Goal: Complete application form: Complete application form

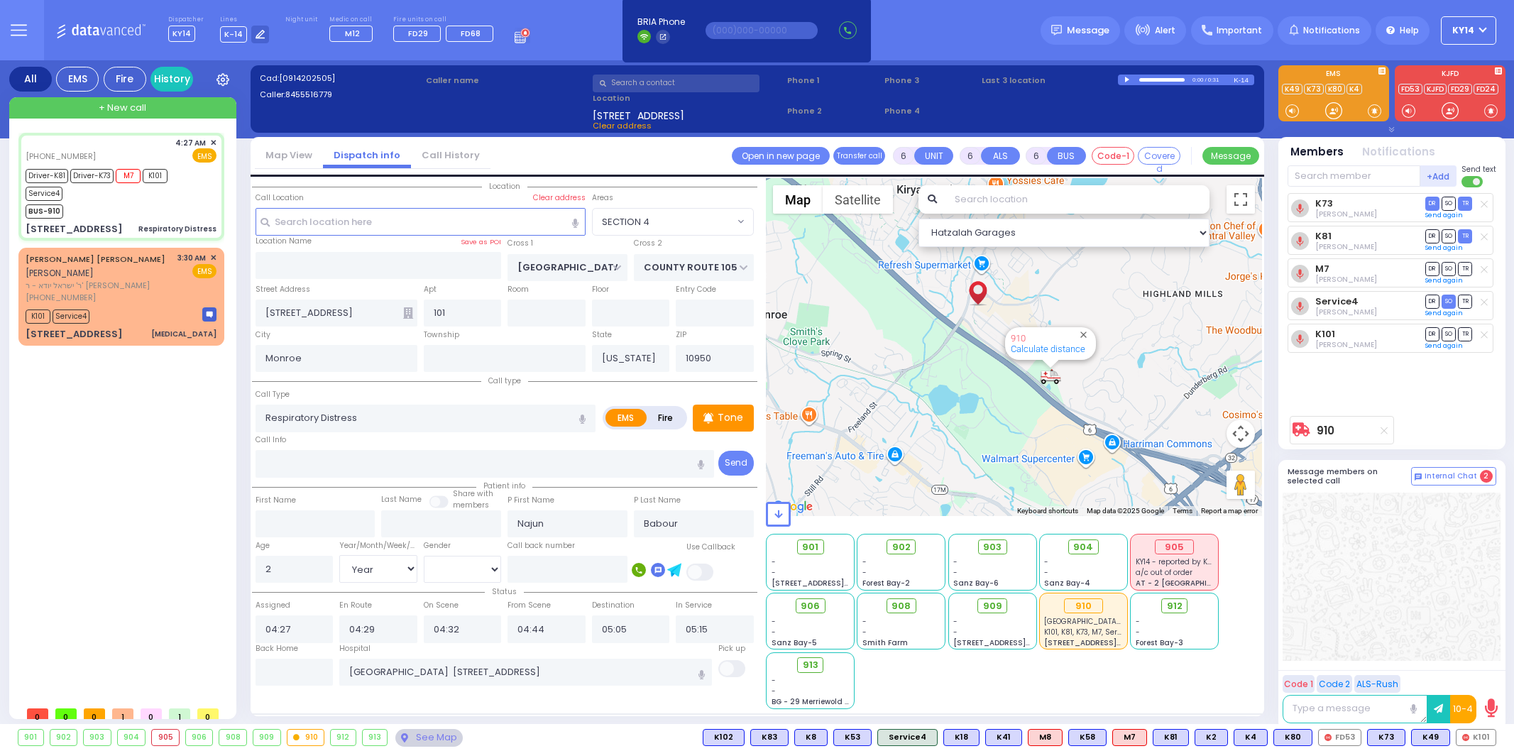
select select "SECTION 4"
select select "Year"
select select "[DEMOGRAPHIC_DATA]"
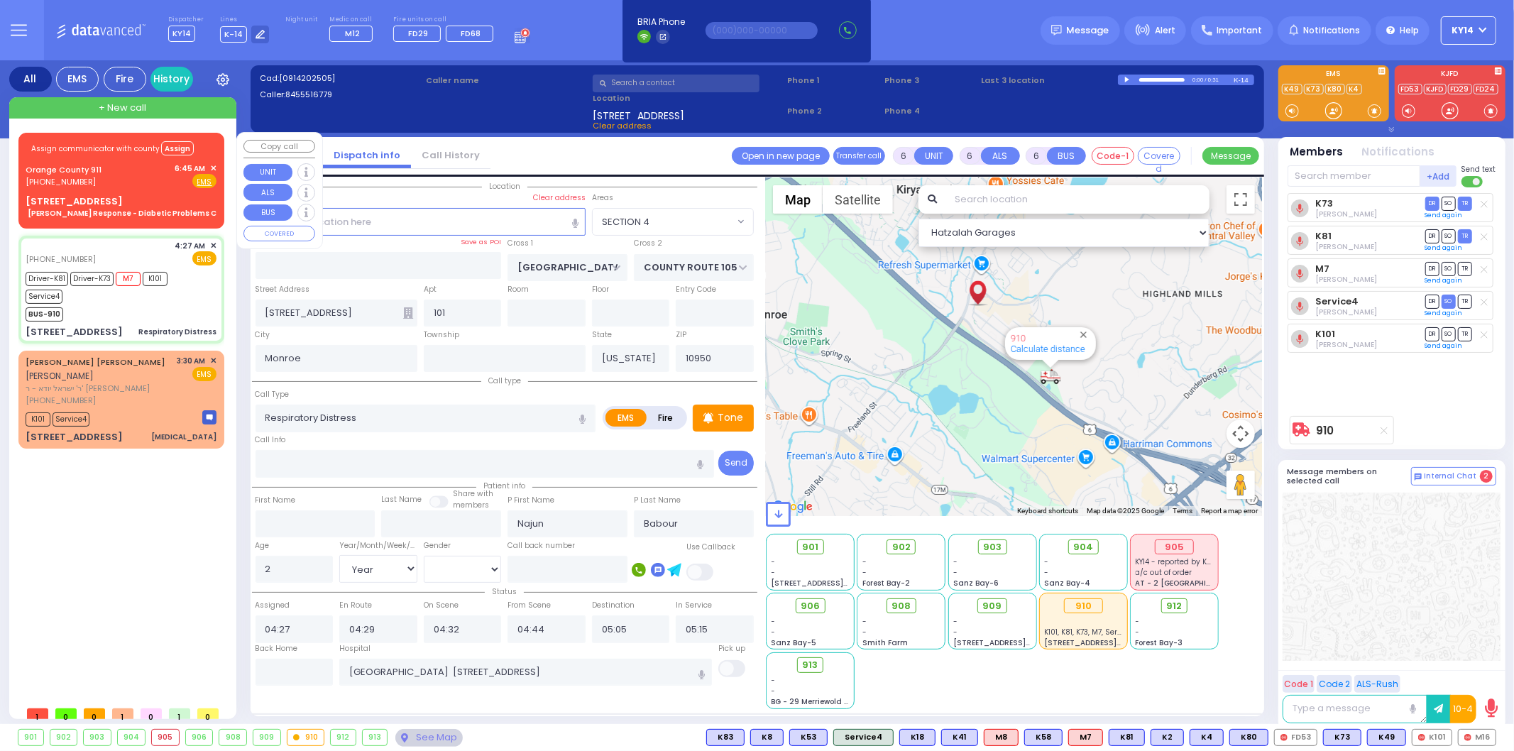
click at [144, 144] on span "Assign communicator with county" at bounding box center [95, 148] width 128 height 11
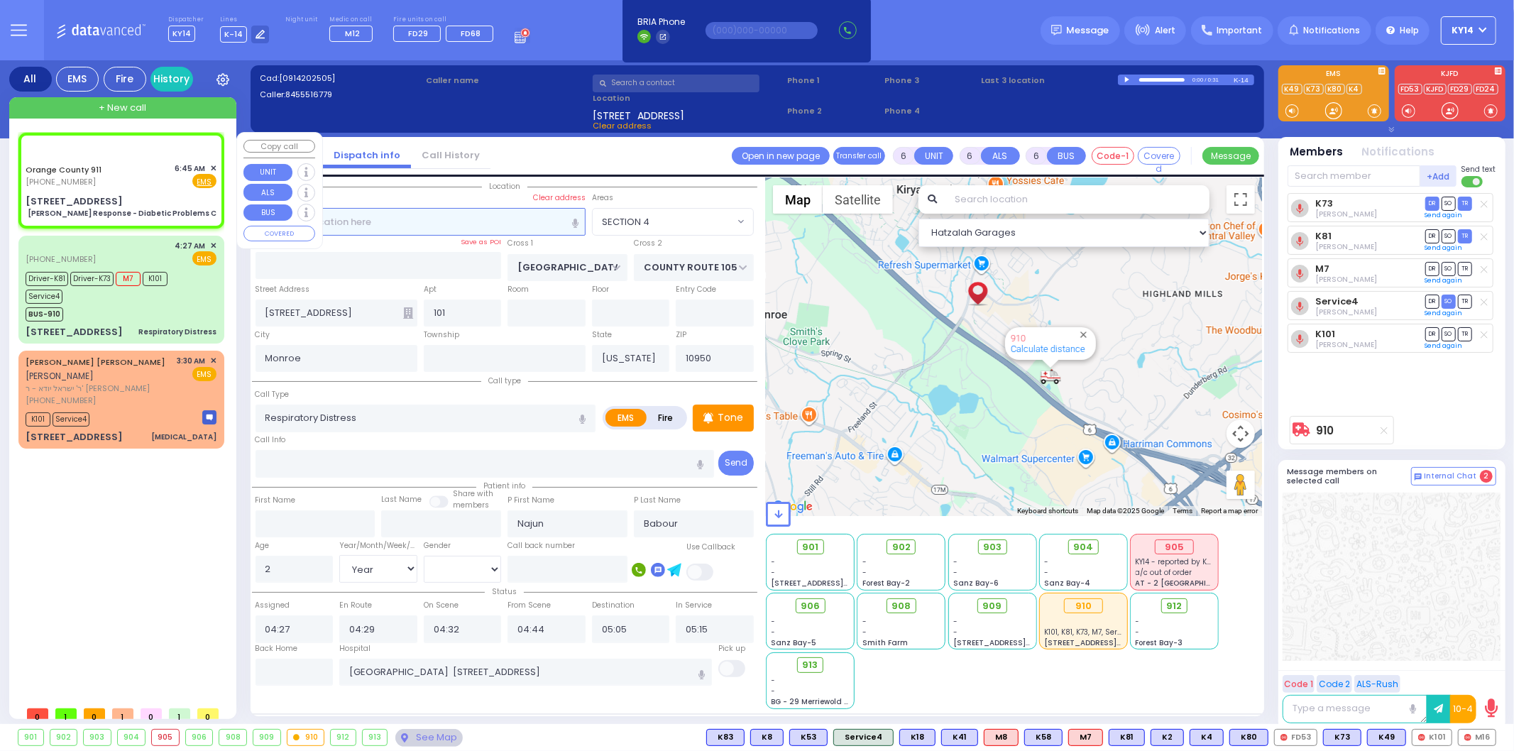
select select
type input "[PERSON_NAME] Response - Diabetic Problems C"
radio input "true"
type input "Nature: : Charlie Response - Diabetic Problems C Address: : [STREET_ADDRESS][GE…"
select select
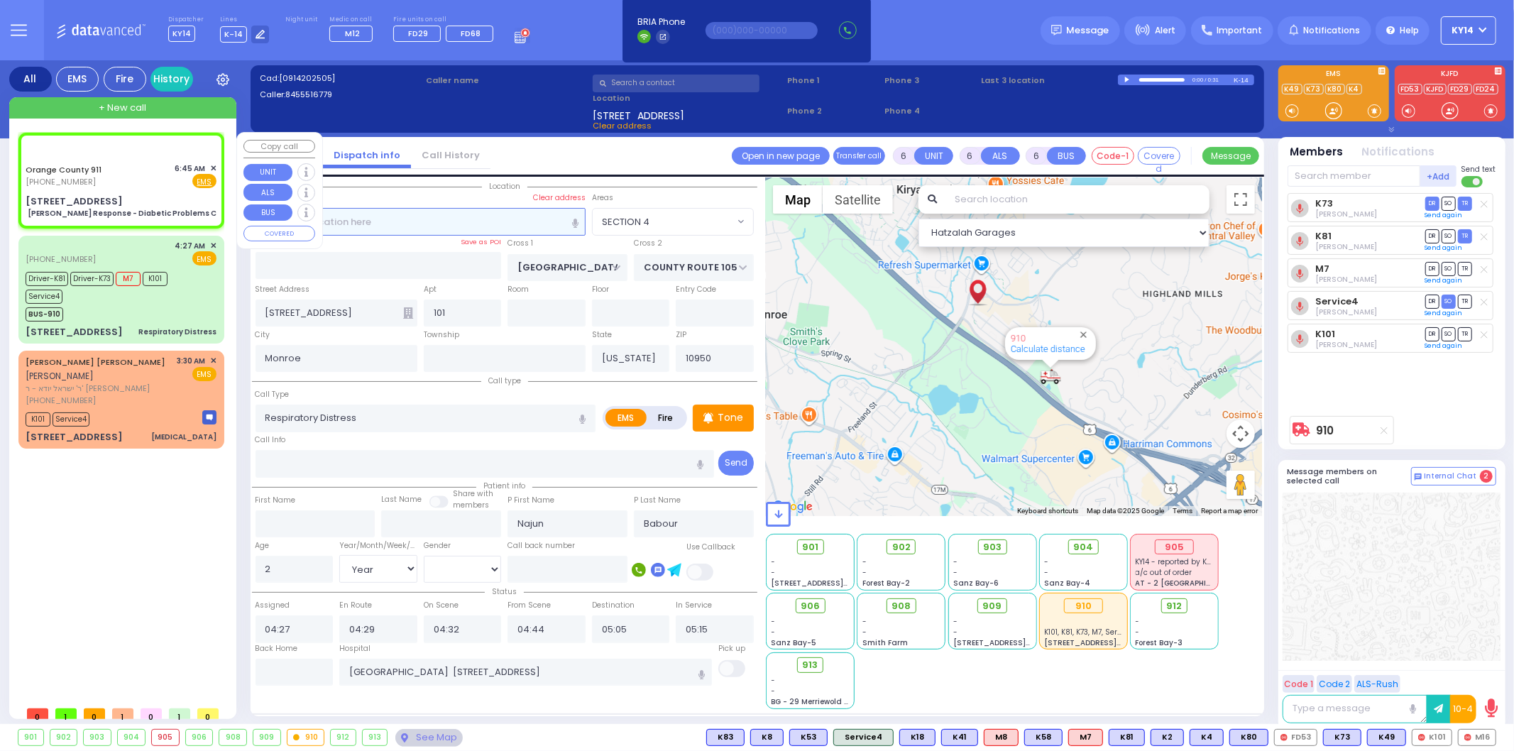
select select
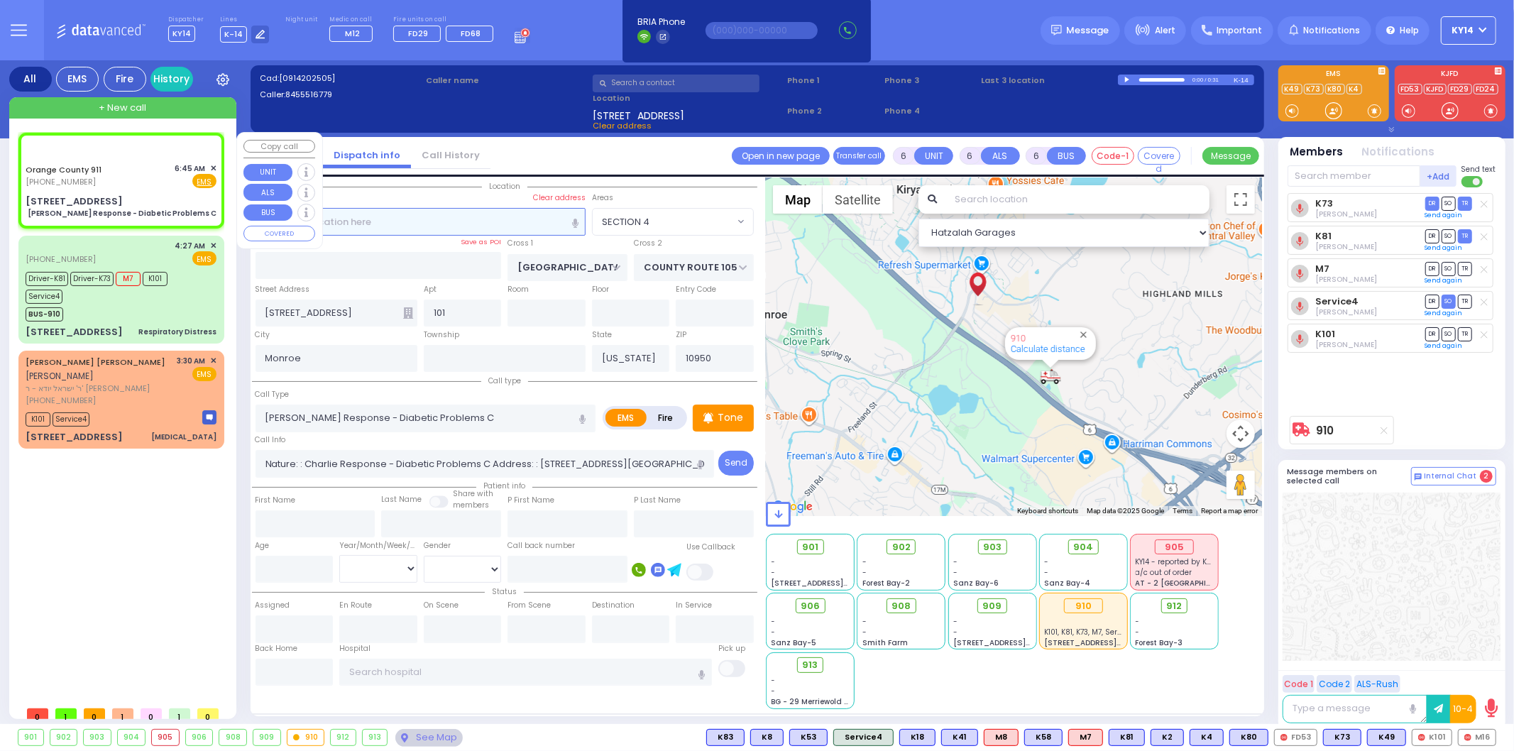
select select "Hatzalah Garages"
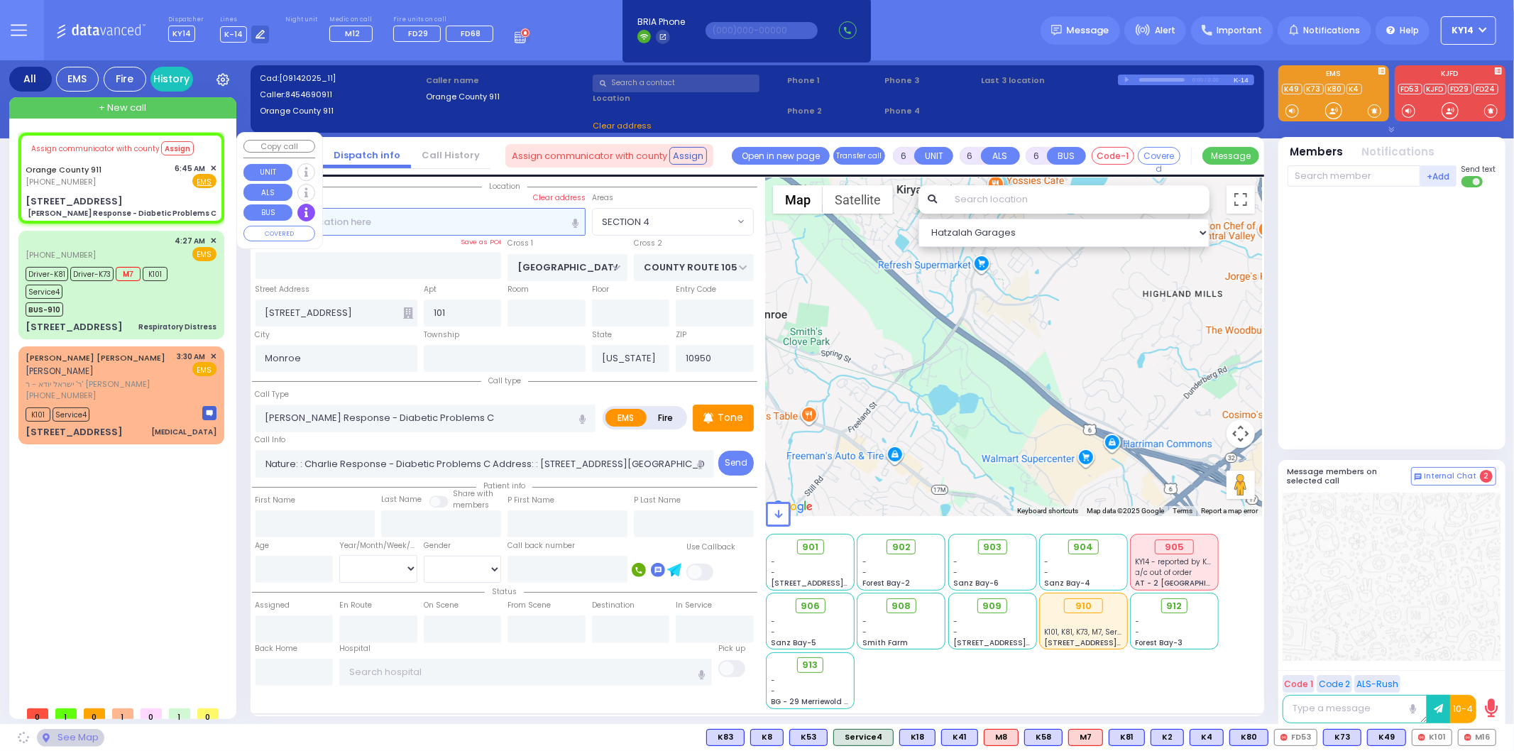
select select
radio input "true"
select select
select select "Hatzalah Garages"
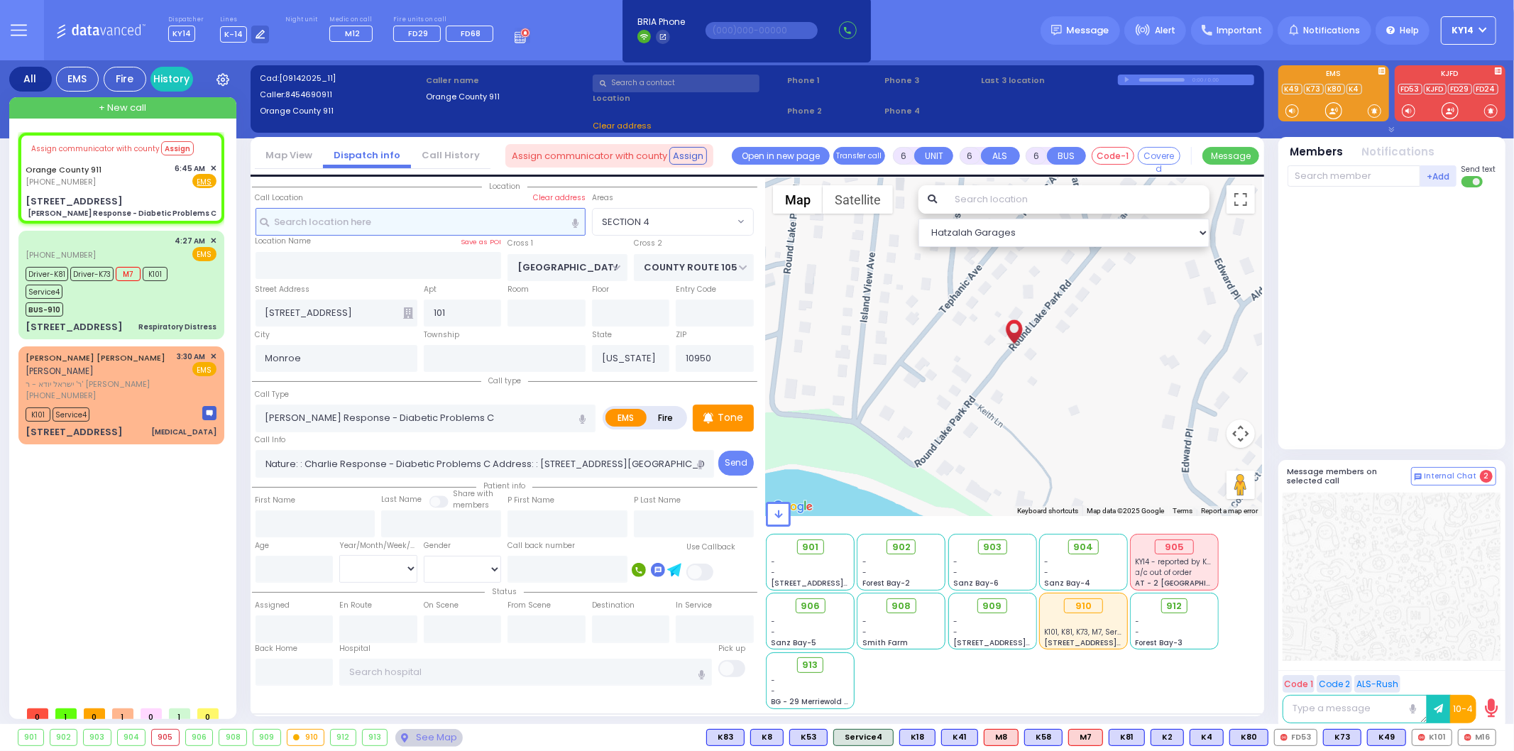
type input "[STREET_ADDRESS]"
click at [360, 228] on input "text" at bounding box center [421, 221] width 330 height 27
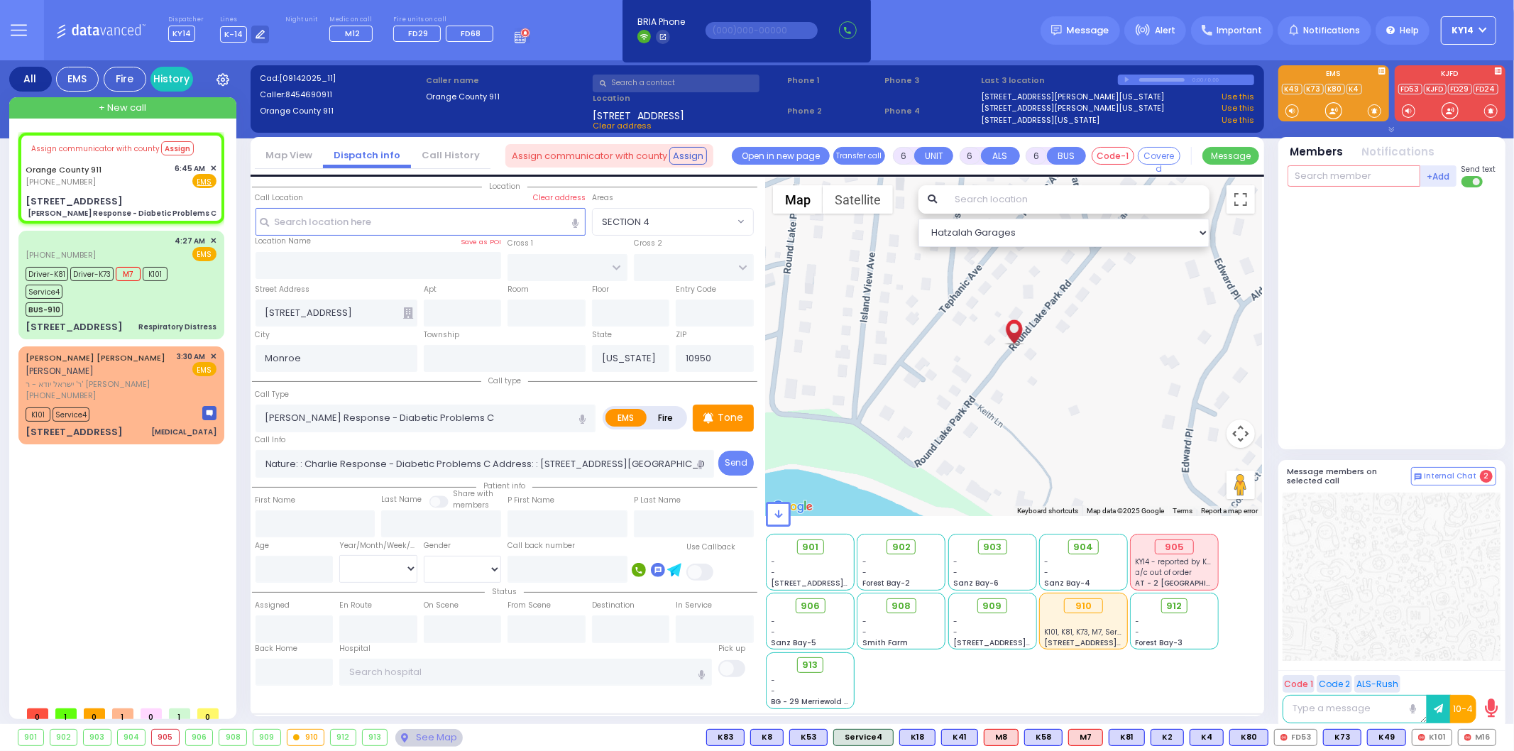
click at [1336, 175] on input "text" at bounding box center [1354, 175] width 133 height 21
type input "m16"
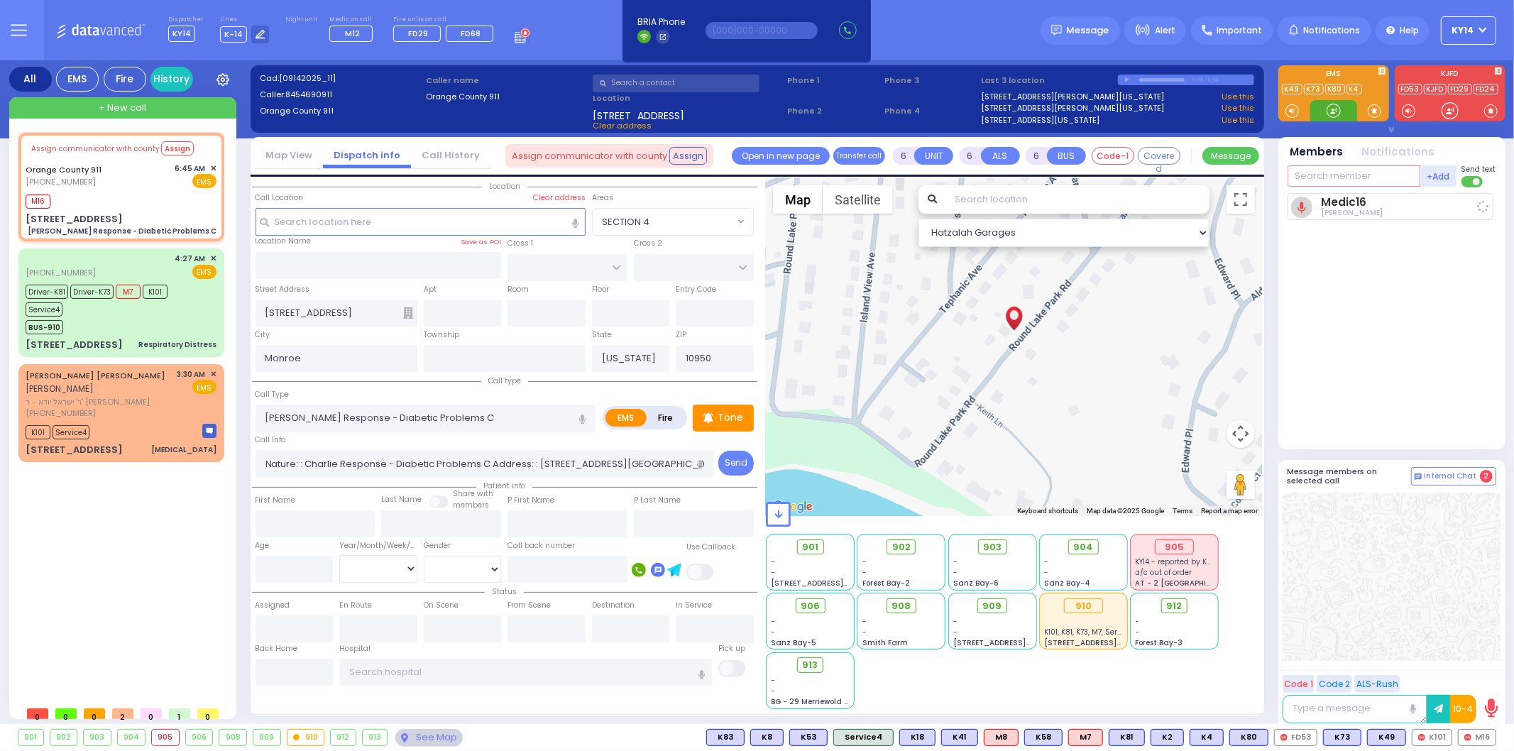
select select
radio input "true"
select select
type input "06:49"
select select "Hatzalah Garages"
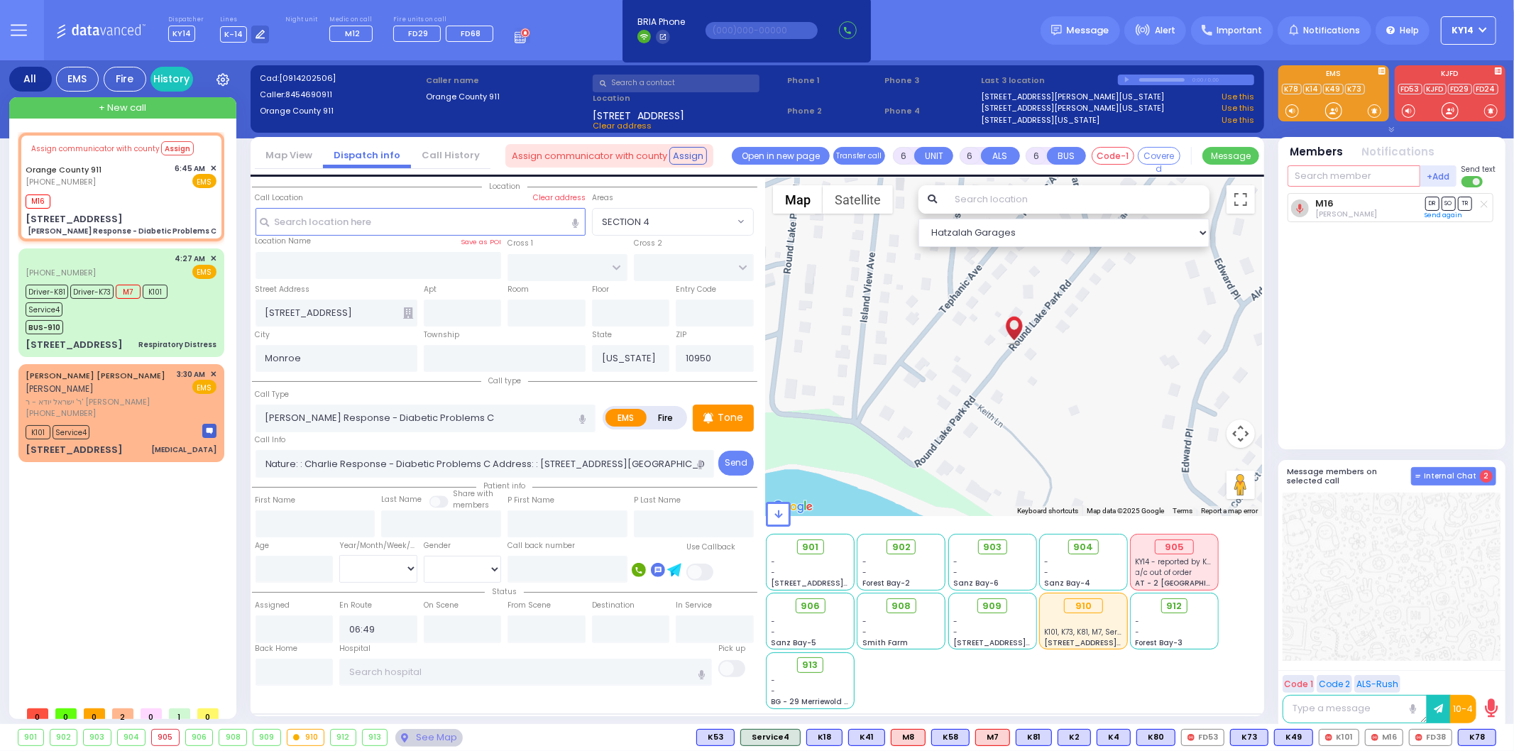
select select
radio input "true"
type input "Unknown"
select select "Year"
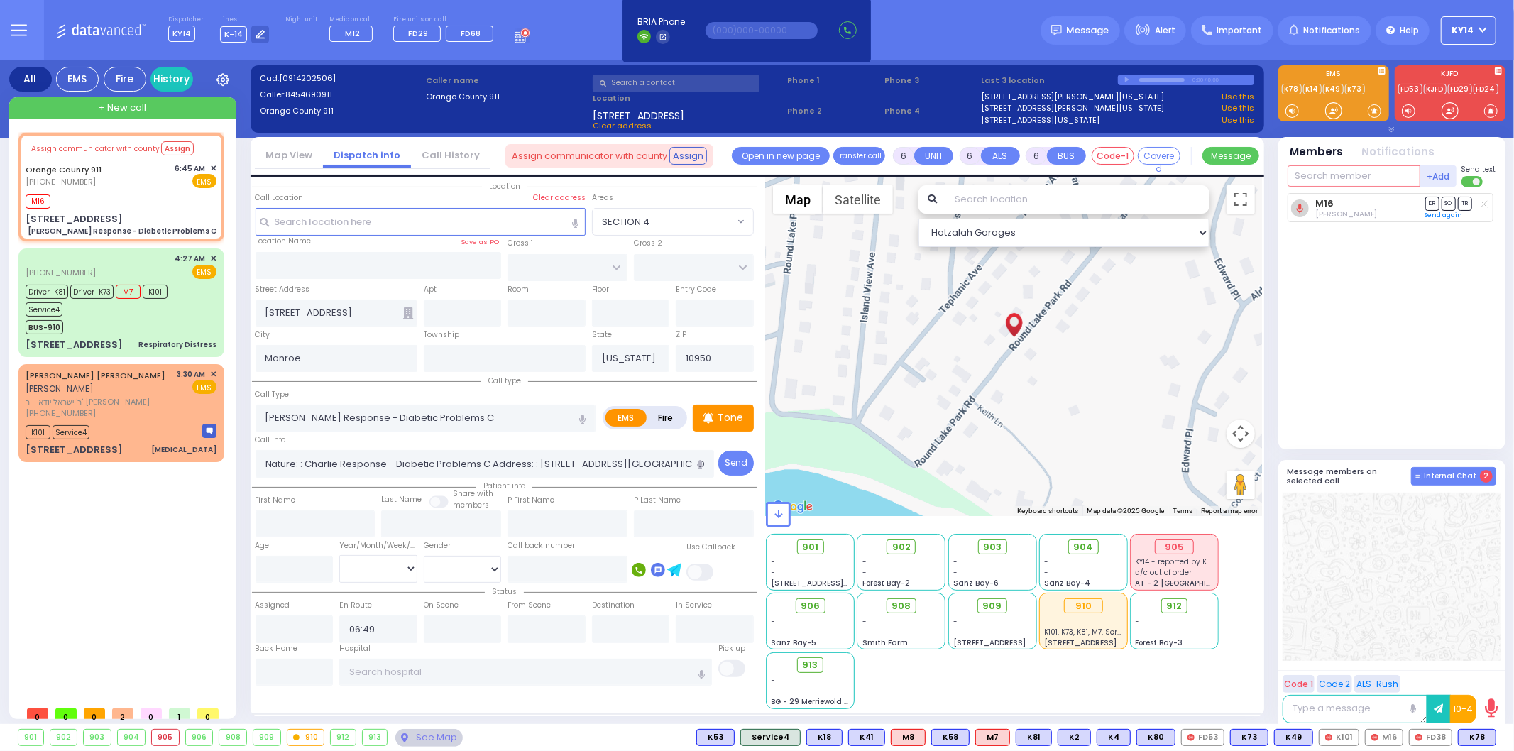
type input "06:49"
select select "Hatzalah Garages"
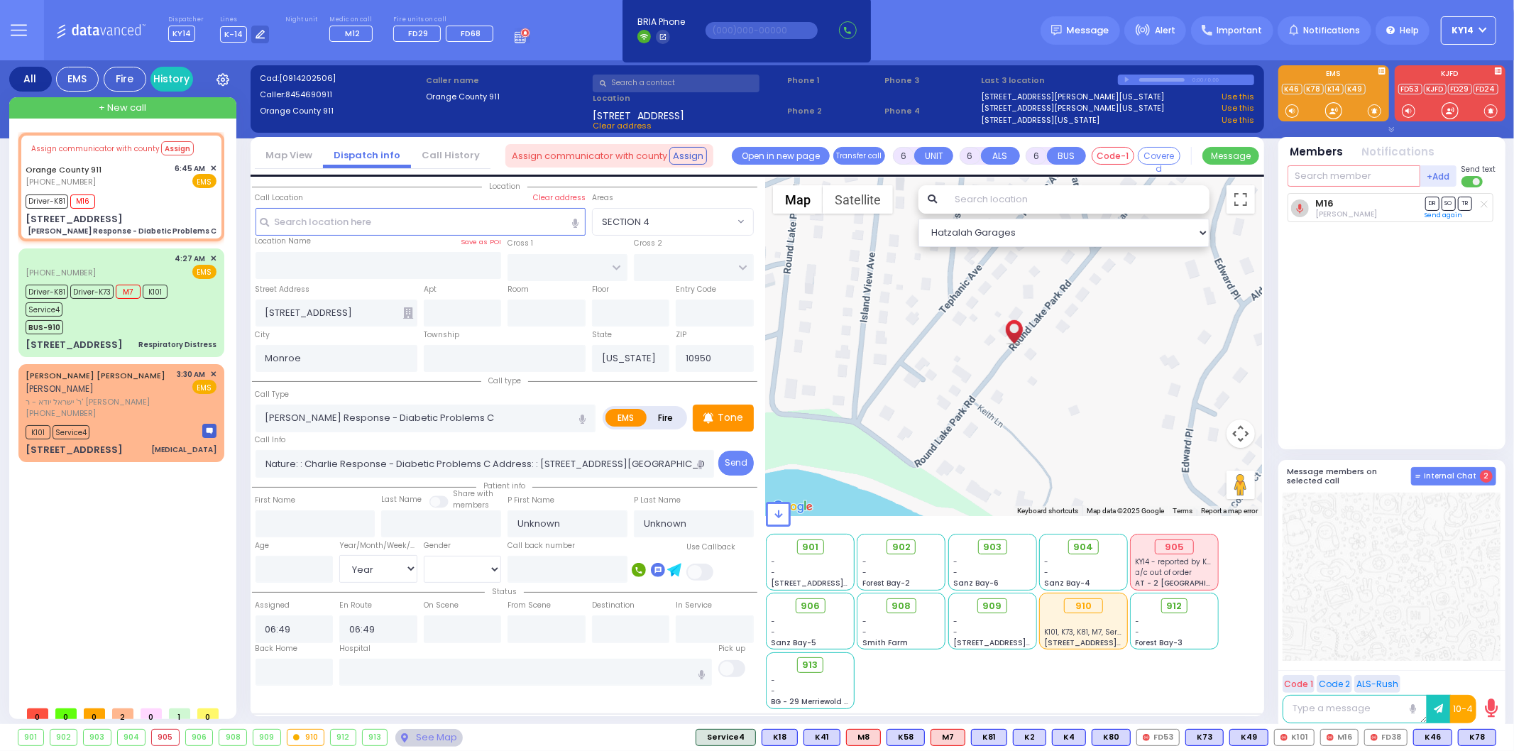
select select
radio input "true"
type input "[PERSON_NAME]"
type input "Alleque"
type input "65"
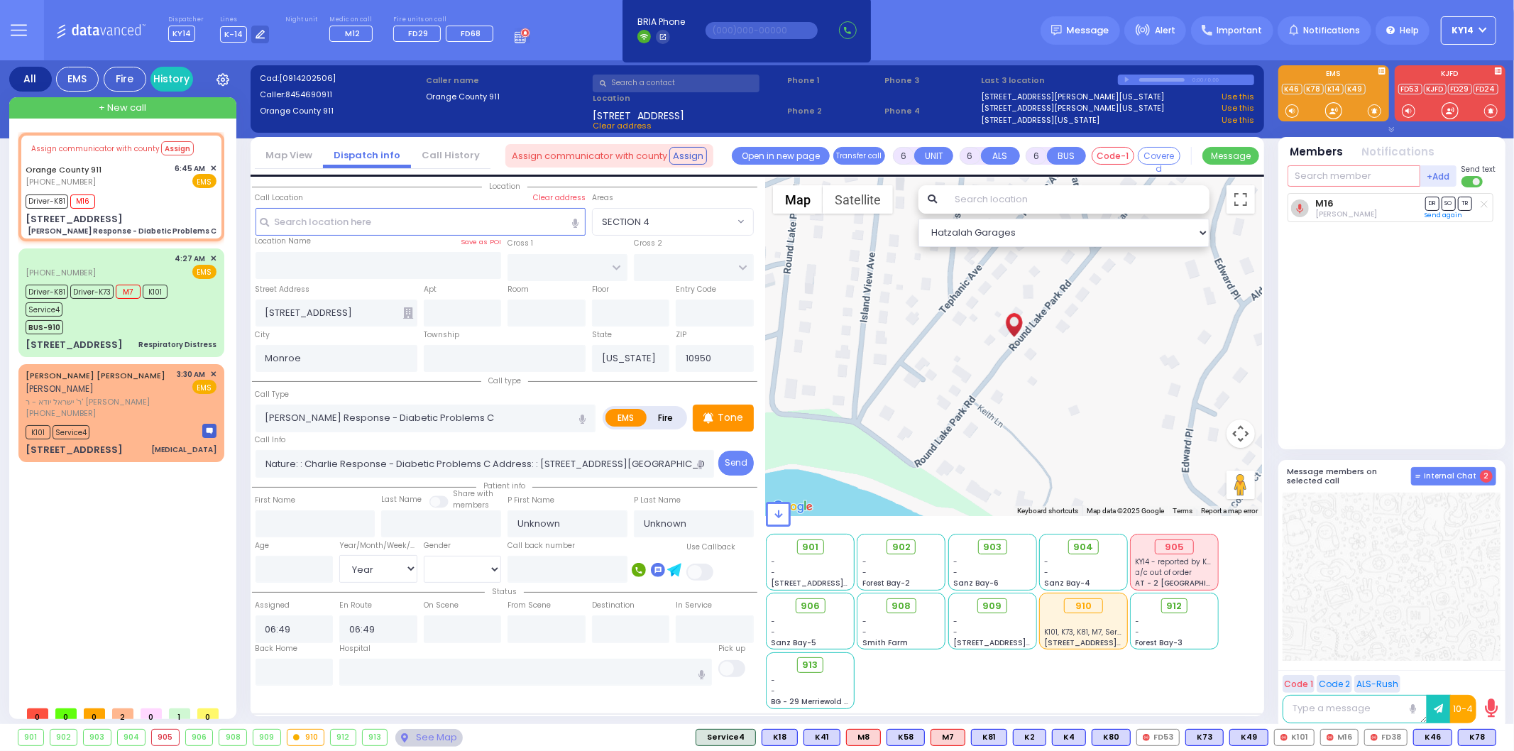
select select "Year"
select select "[DEMOGRAPHIC_DATA]"
type input "06:58"
type input "07:14"
type input "07:40"
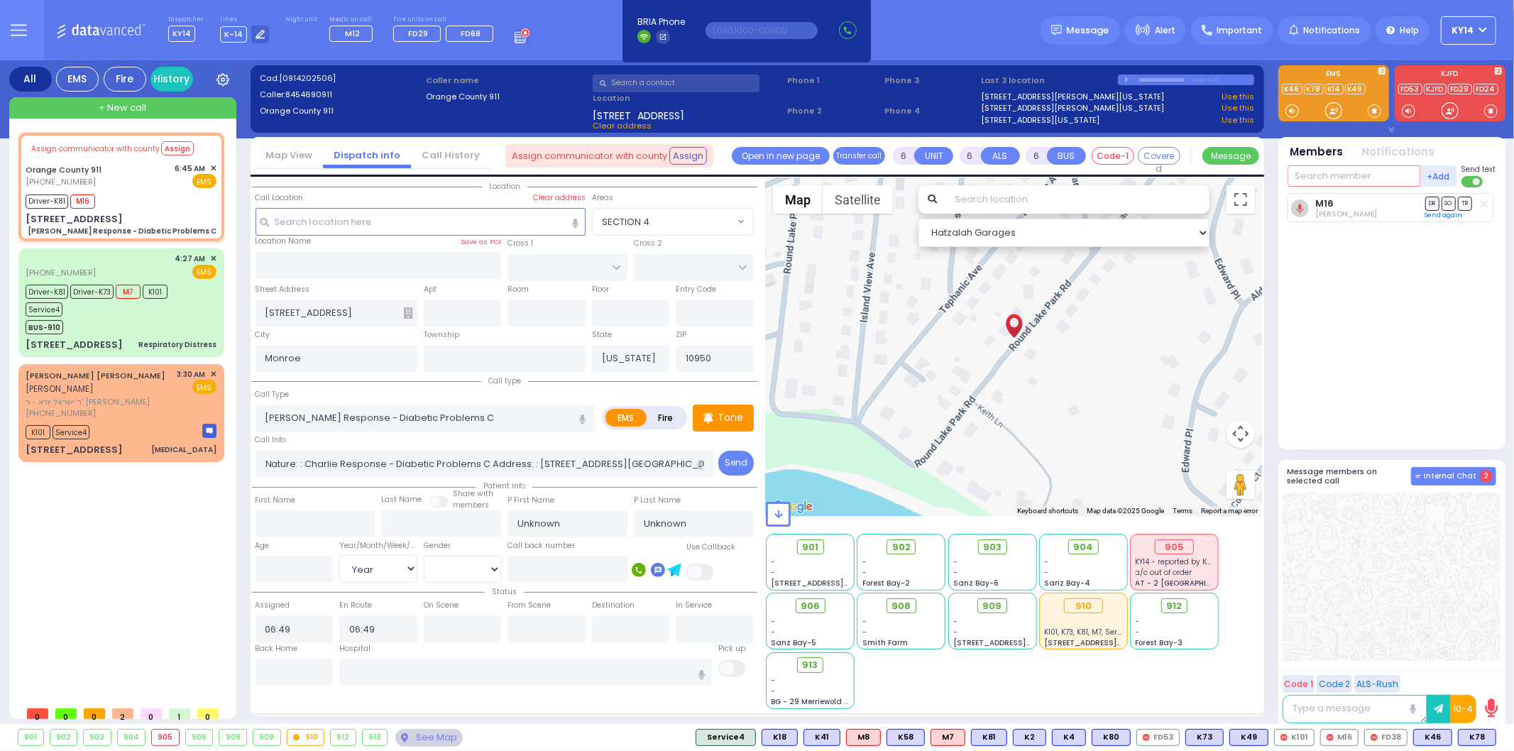
type input "07:50"
select select "Hatzalah Garages"
select select
radio input "true"
select select "Year"
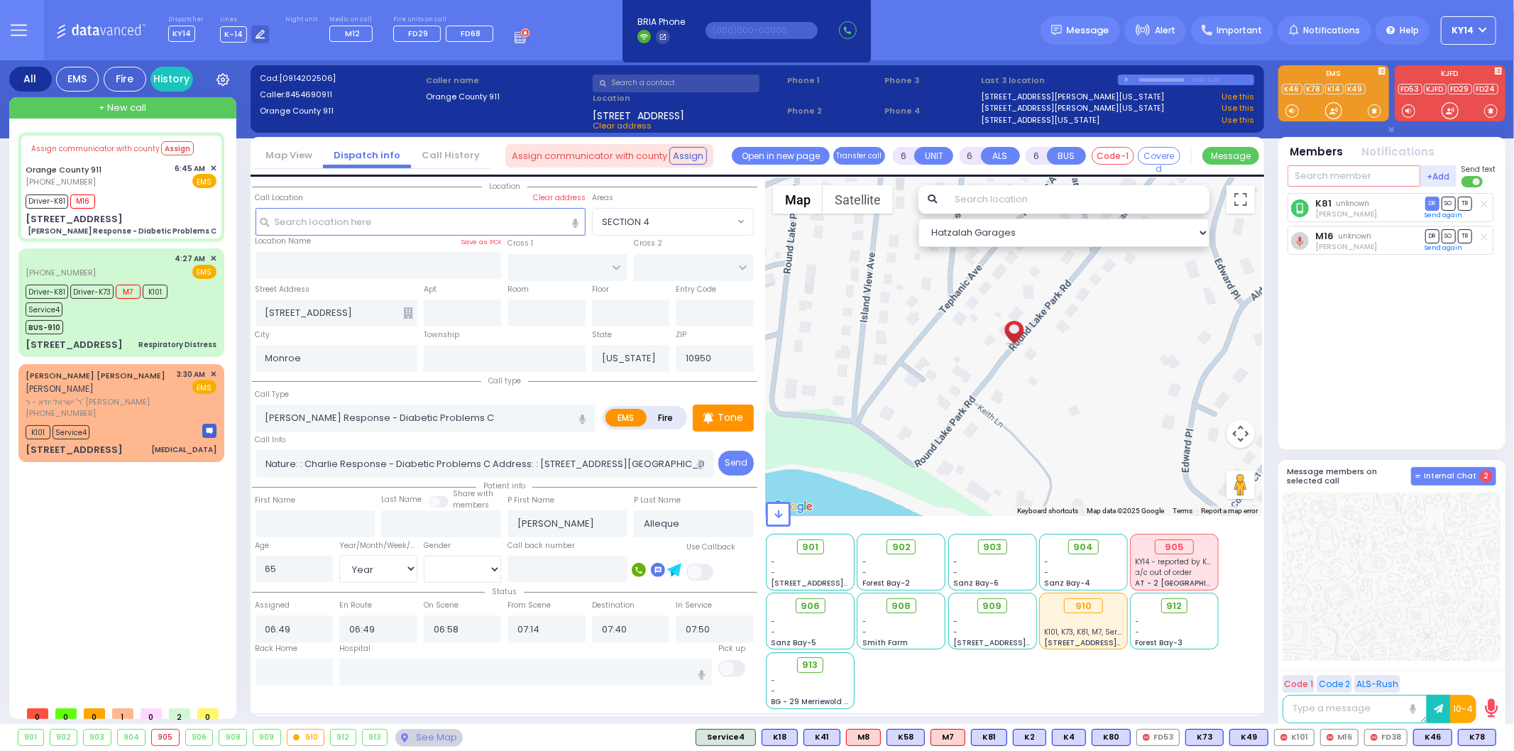
select select "[DEMOGRAPHIC_DATA]"
select select "Hatzalah Garages"
select select
radio input "true"
select select "Year"
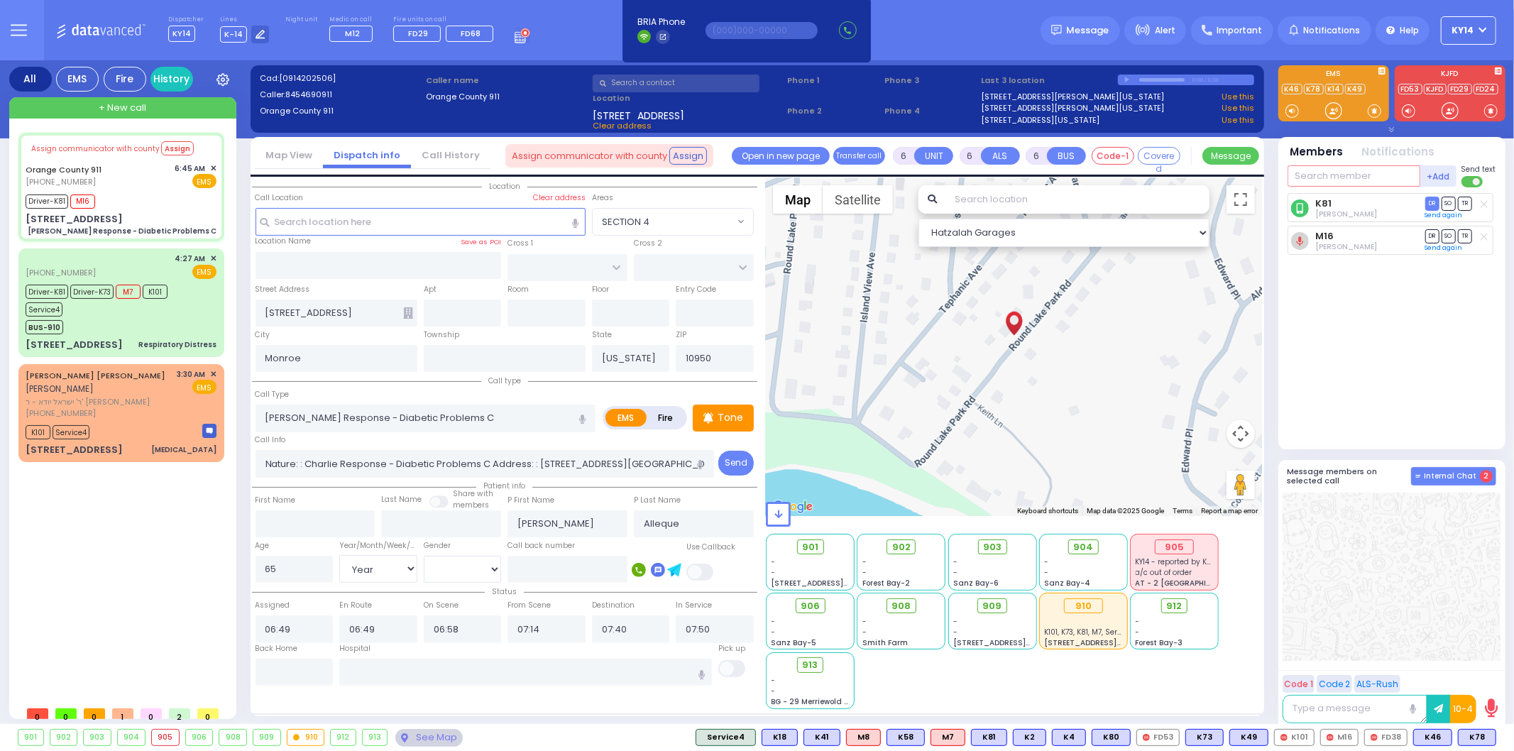
select select "[DEMOGRAPHIC_DATA]"
select select "Hatzalah Garages"
select select
radio input "true"
select select "Year"
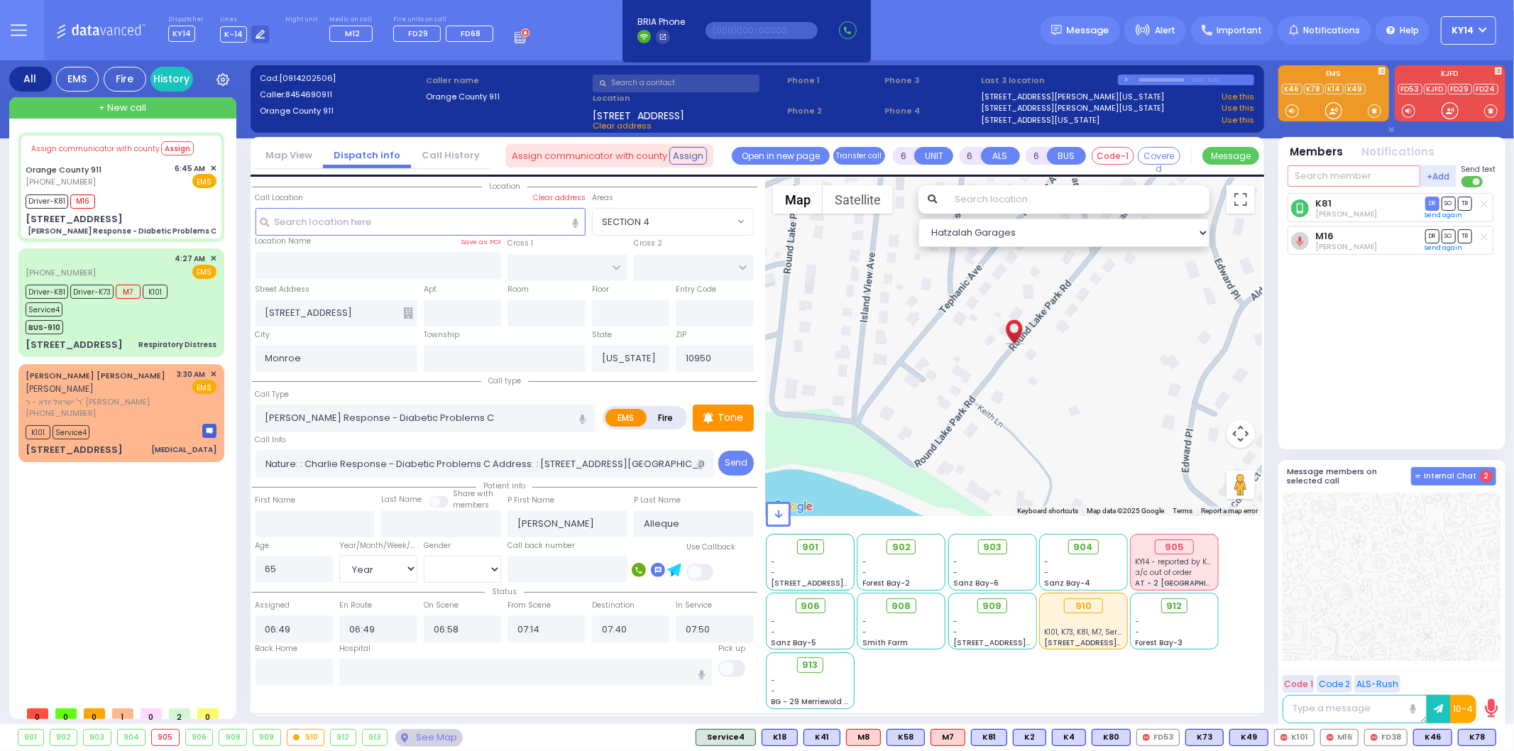
select select "[DEMOGRAPHIC_DATA]"
select select "Hatzalah Garages"
select select
radio input "true"
select select "Year"
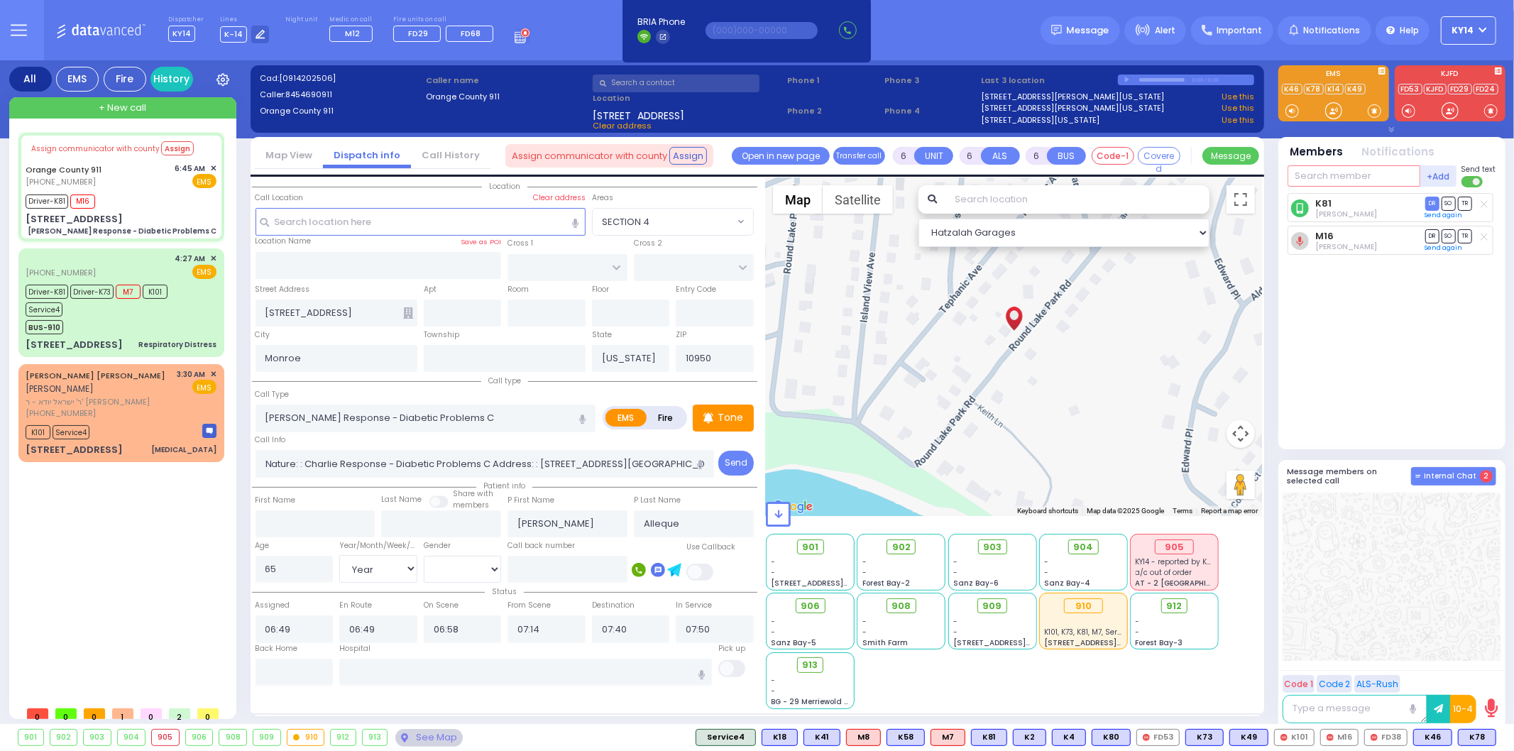
select select "[DEMOGRAPHIC_DATA]"
type input "[GEOGRAPHIC_DATA] [STREET_ADDRESS]"
select select "Hatzalah Garages"
select select
radio input "true"
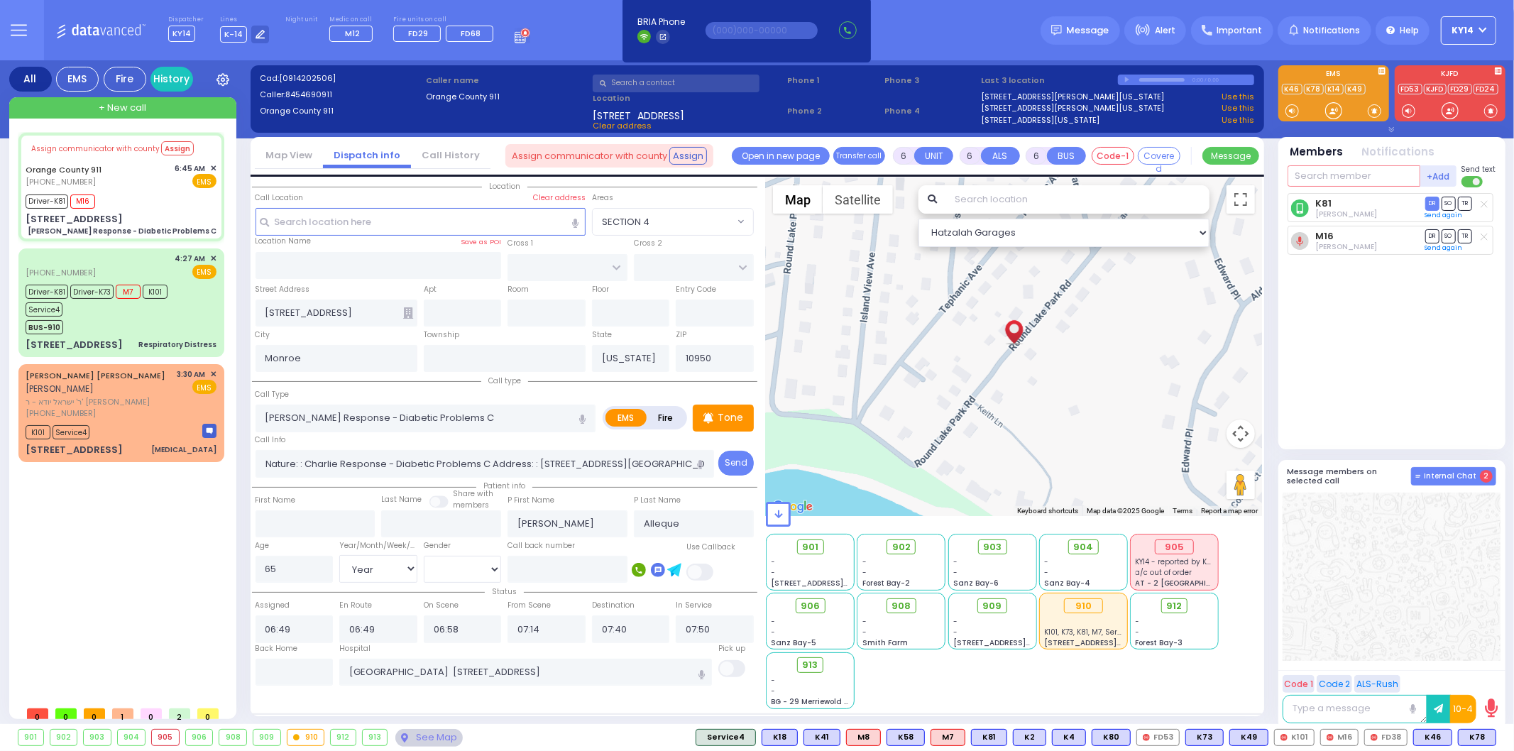
select select "Year"
select select "[DEMOGRAPHIC_DATA]"
select select "Hatzalah Garages"
